Goal: Browse casually

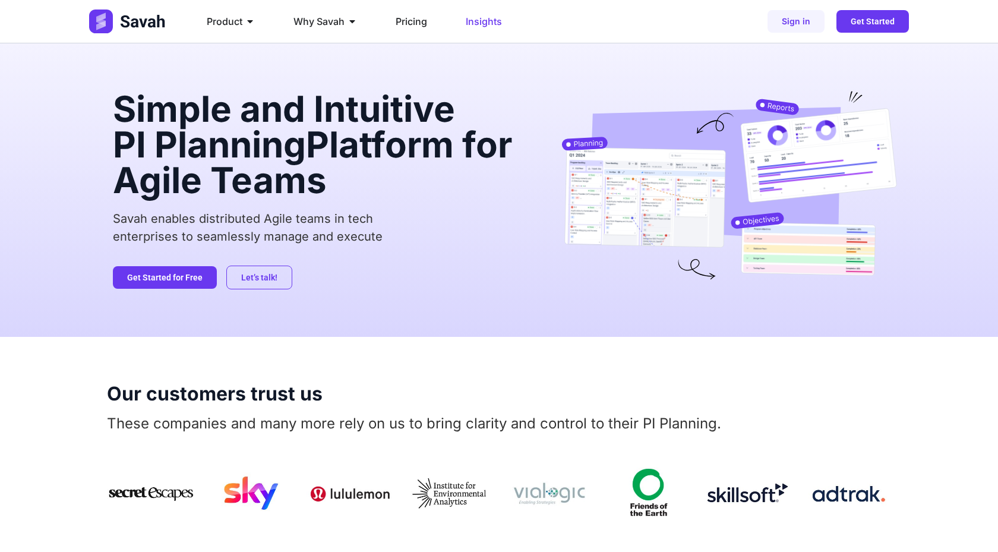
click at [478, 25] on span "Insights" at bounding box center [484, 21] width 36 height 14
click at [409, 77] on div "Simple and Intuitive PI Planning Platform for Agile Teams Savah enables distrib…" at bounding box center [505, 189] width 784 height 293
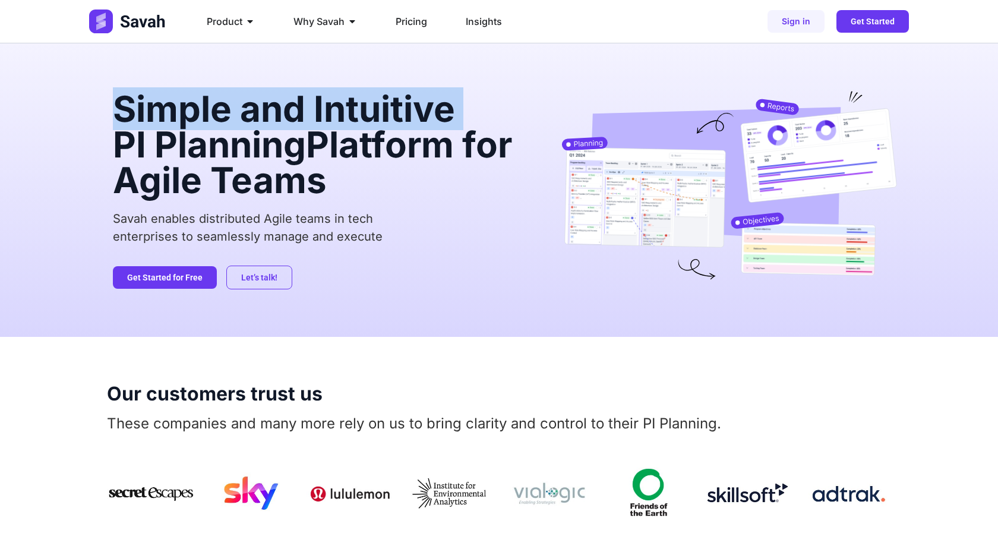
click at [409, 77] on div "Simple and Intuitive PI Planning Platform for Agile Teams Savah enables distrib…" at bounding box center [505, 189] width 784 height 293
click at [413, 114] on h2 "Simple and Intuitive PI Planning Platform for Agile Teams" at bounding box center [318, 144] width 410 height 107
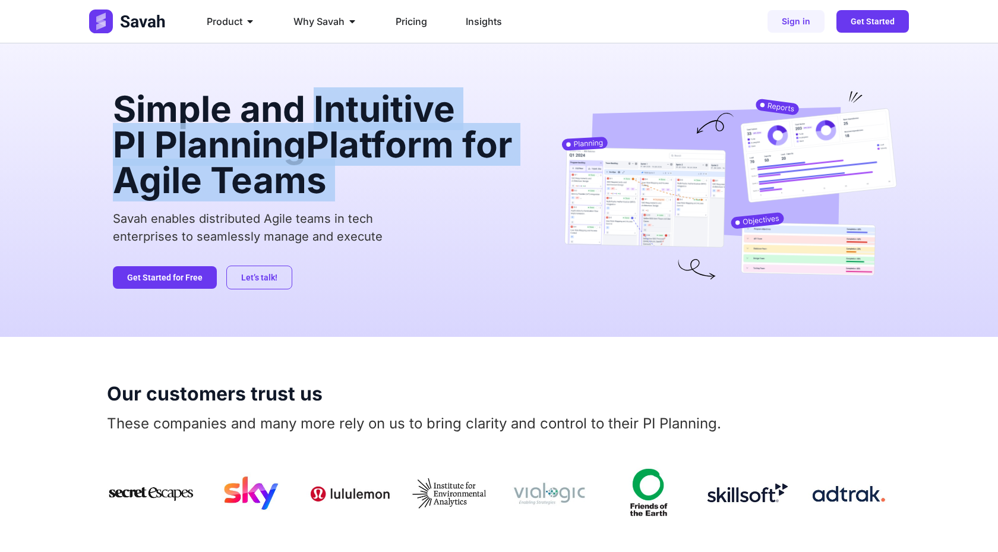
drag, startPoint x: 413, startPoint y: 114, endPoint x: 413, endPoint y: 186, distance: 71.9
click at [413, 186] on h2 "Simple and Intuitive PI Planning Platform for Agile Teams" at bounding box center [318, 144] width 410 height 107
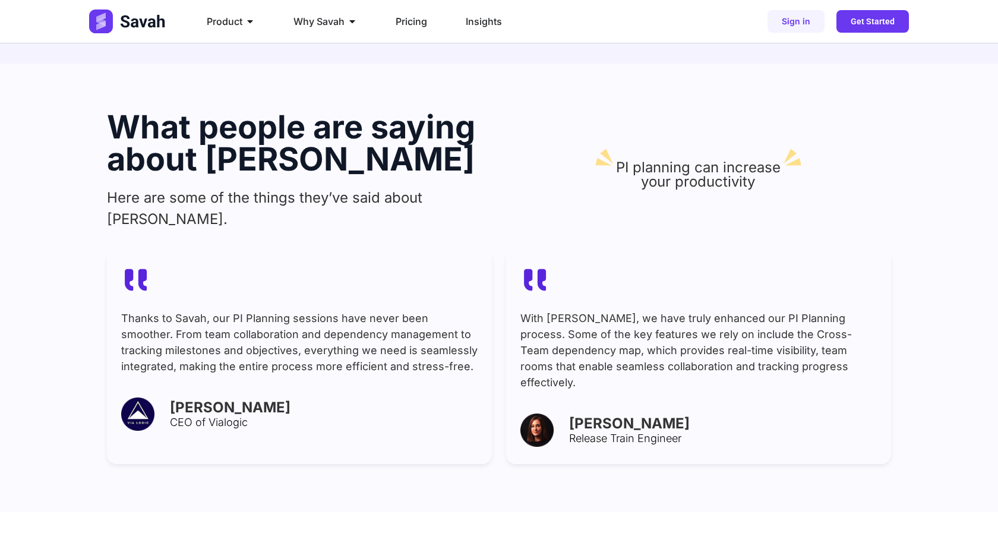
scroll to position [4171, 0]
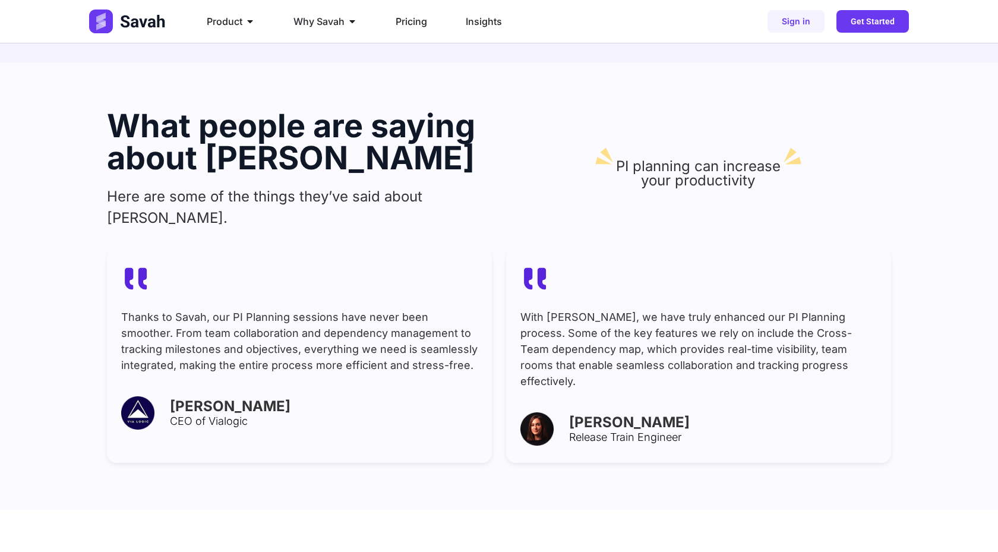
click at [498, 264] on div "With [PERSON_NAME], we have truly enhanced our PI Planning process. Some of the…" at bounding box center [698, 356] width 385 height 213
